Goal: Navigation & Orientation: Go to known website

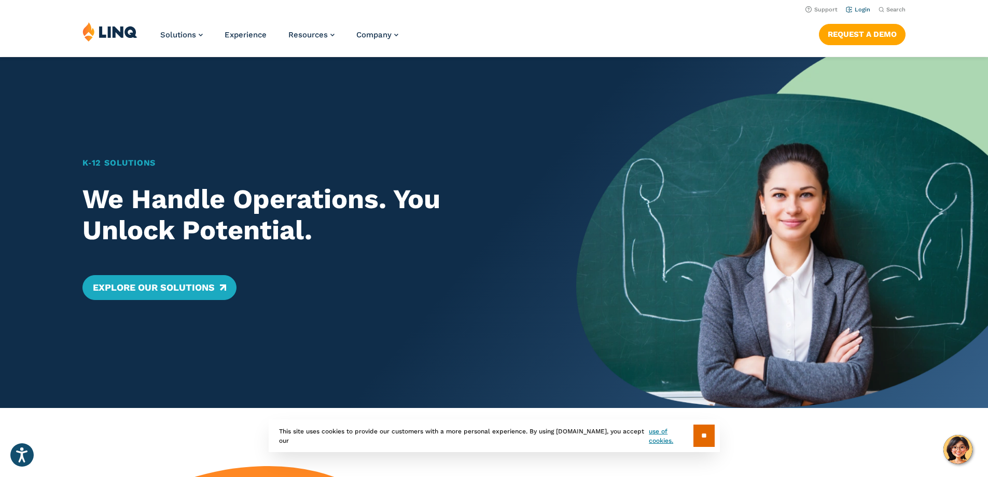
click at [863, 8] on link "Login" at bounding box center [858, 9] width 24 height 7
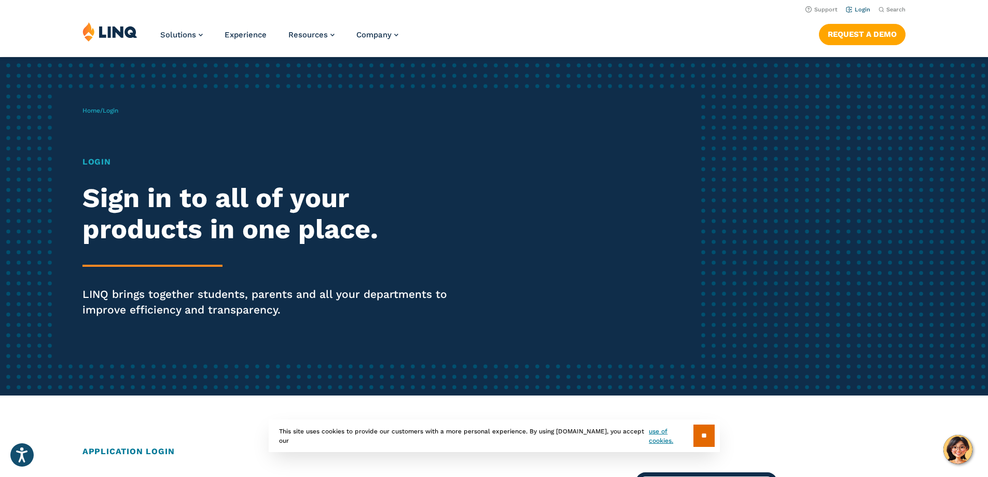
click at [861, 8] on link "Login" at bounding box center [858, 9] width 24 height 7
click at [92, 158] on h1 "Login" at bounding box center [272, 162] width 381 height 12
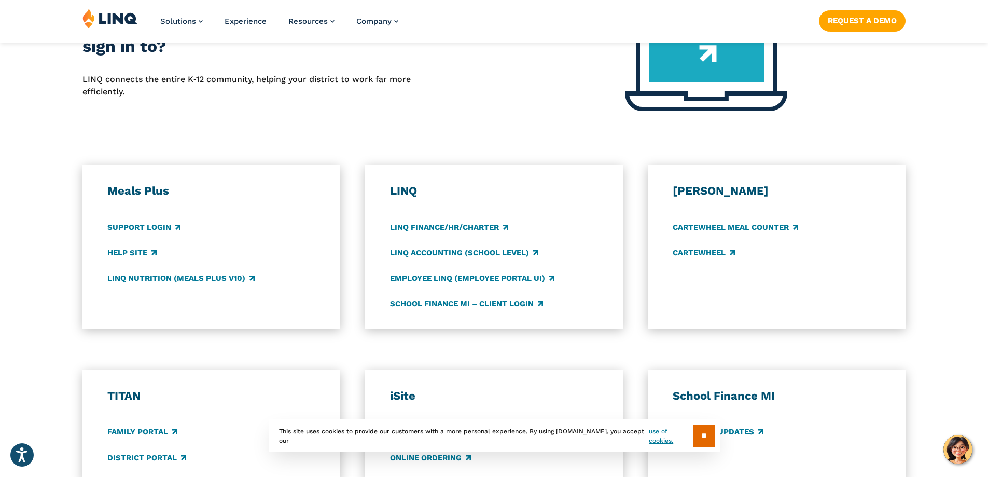
scroll to position [519, 0]
